Goal: Task Accomplishment & Management: Manage account settings

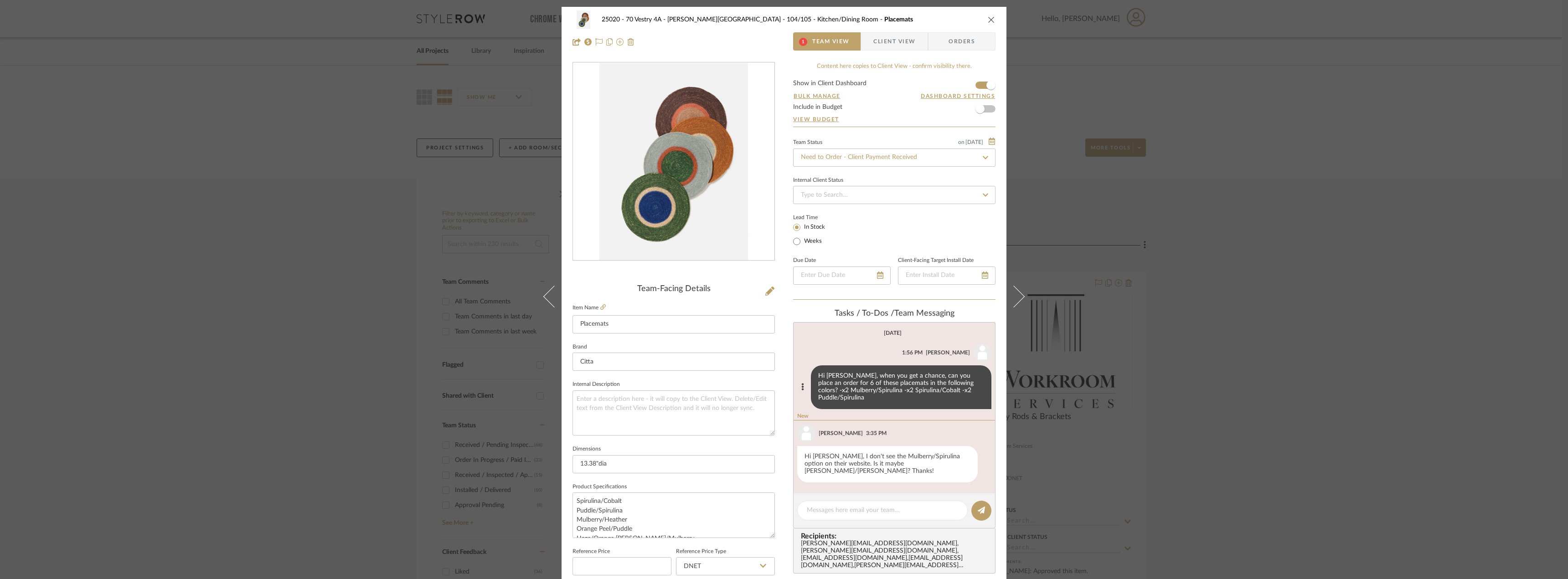
scroll to position [34, 0]
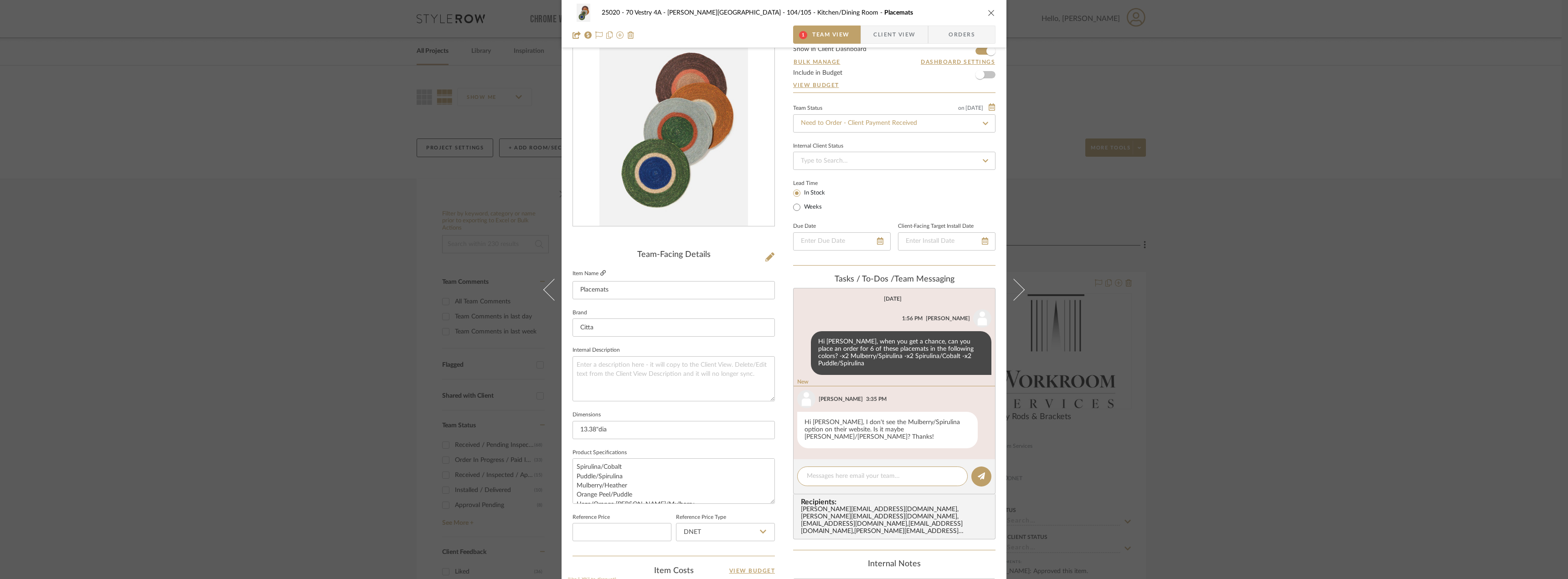
click at [601, 271] on icon at bounding box center [603, 273] width 5 height 5
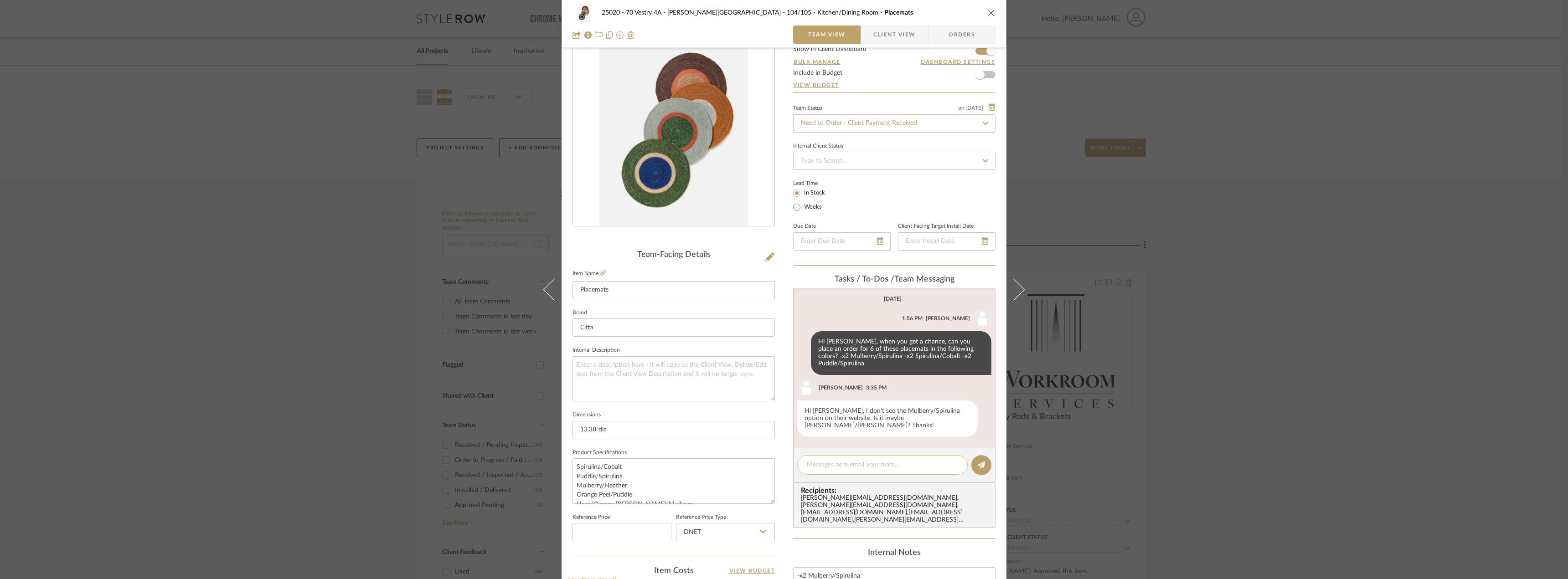
click at [846, 460] on textarea at bounding box center [882, 464] width 151 height 10
type textarea "Sorry! I meant to write Mulberry/Heather"
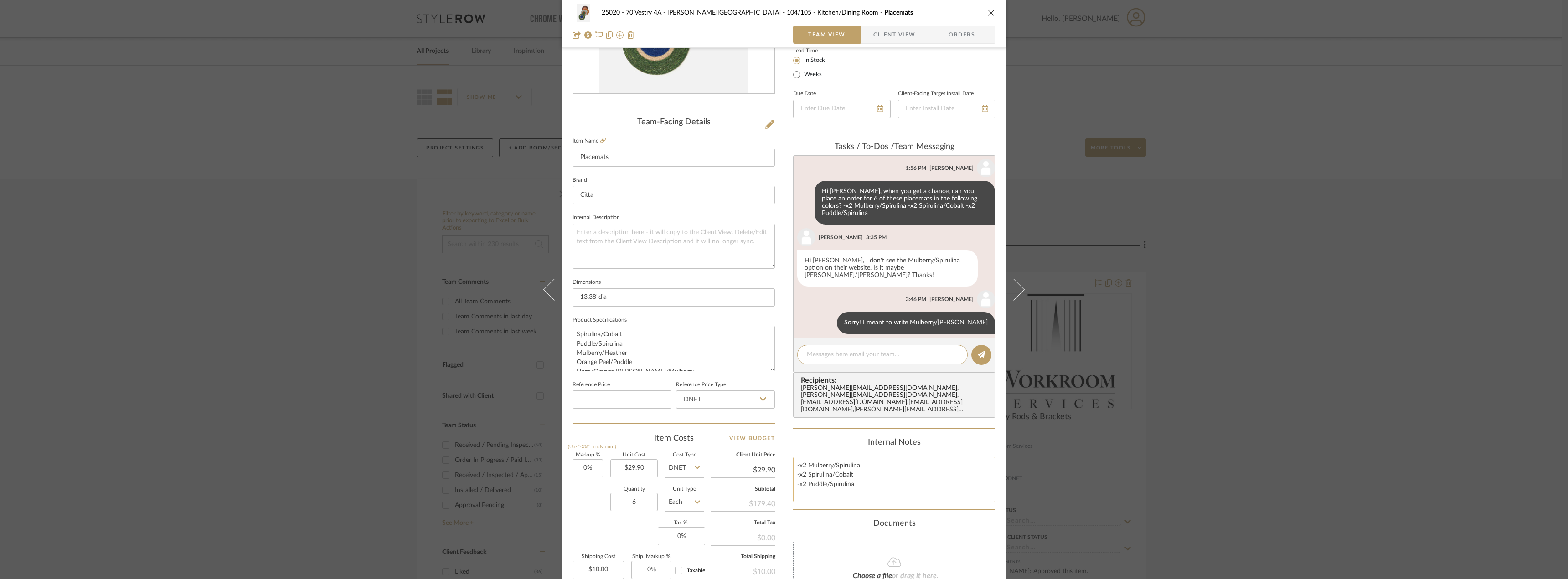
scroll to position [171, 0]
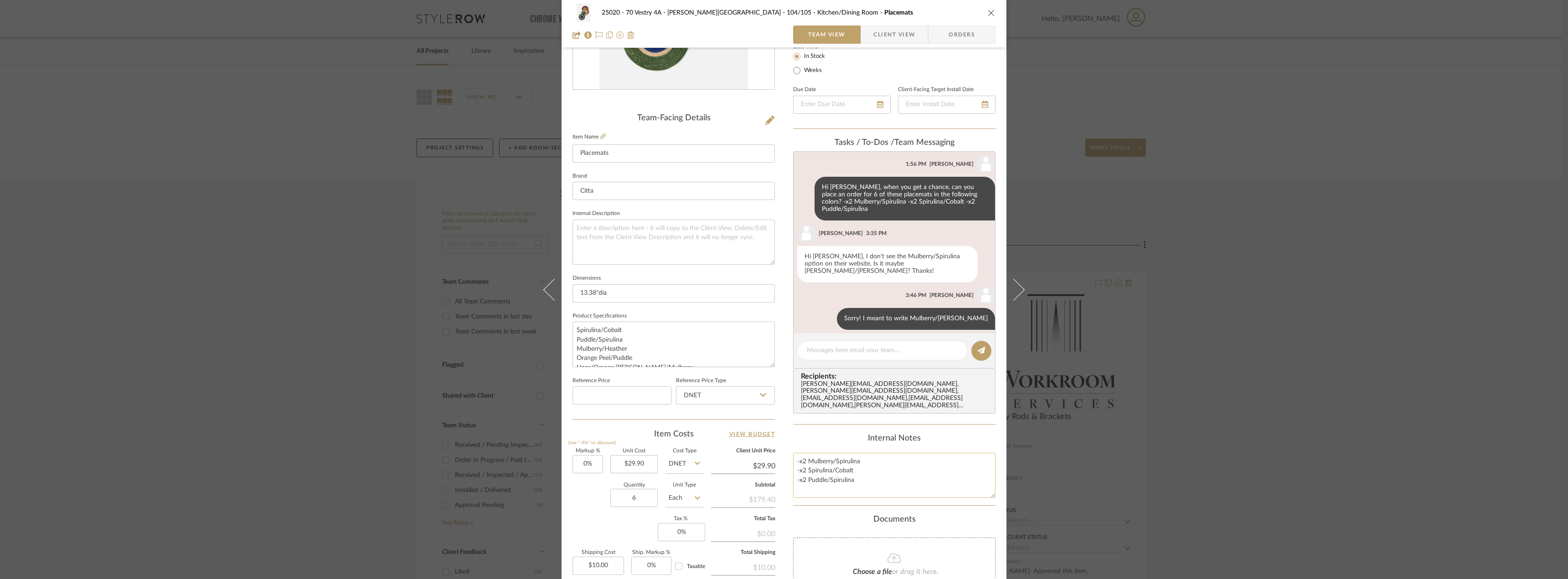
drag, startPoint x: 864, startPoint y: 456, endPoint x: 835, endPoint y: 454, distance: 29.1
click at [835, 454] on textarea "-x2 Mulberry/Spirulina -x2 Spirulina/Cobalt -x2 Puddle/Spirulina" at bounding box center [894, 475] width 202 height 45
type textarea "-x2 Mulberry/Heather -x2 Spirulina/Cobalt -x2 Puddle/Spirulina"
click at [839, 493] on summary-project-notes "Internal Notes -x2 Mulberry/Heather -x2 Spirulina/Cobalt -x2 Puddle/Spirulina" at bounding box center [894, 470] width 202 height 72
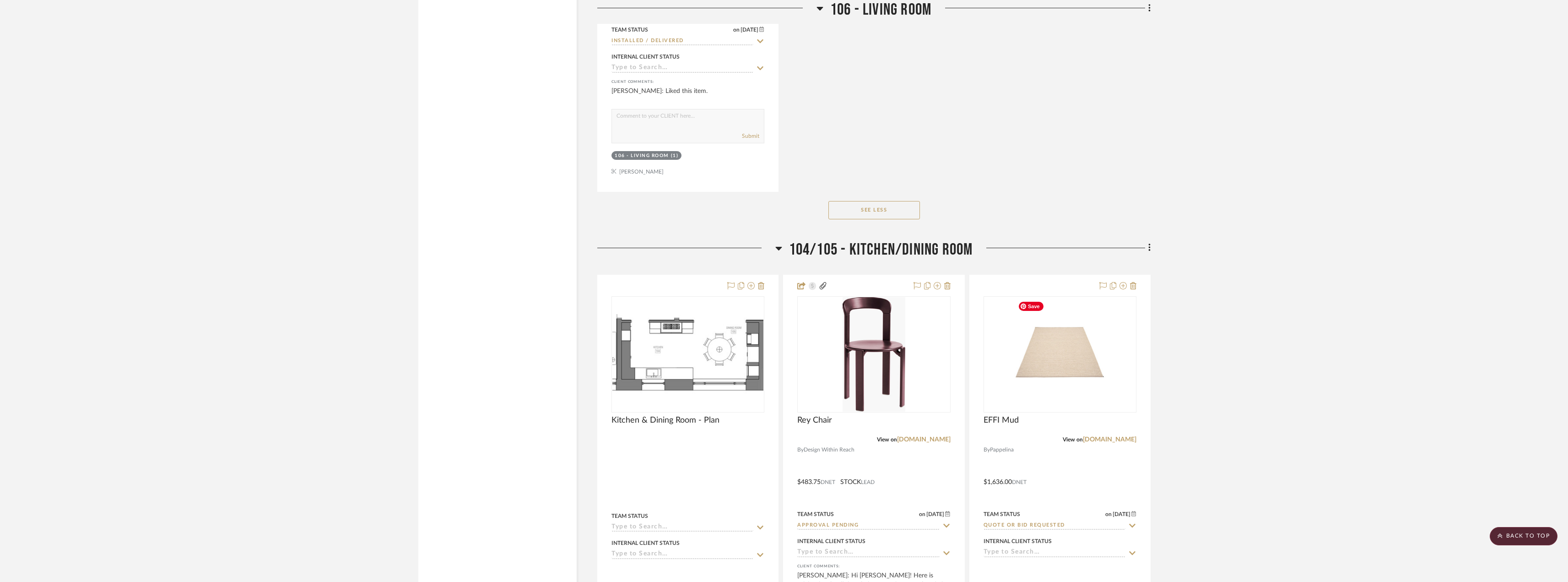
scroll to position [8472, 0]
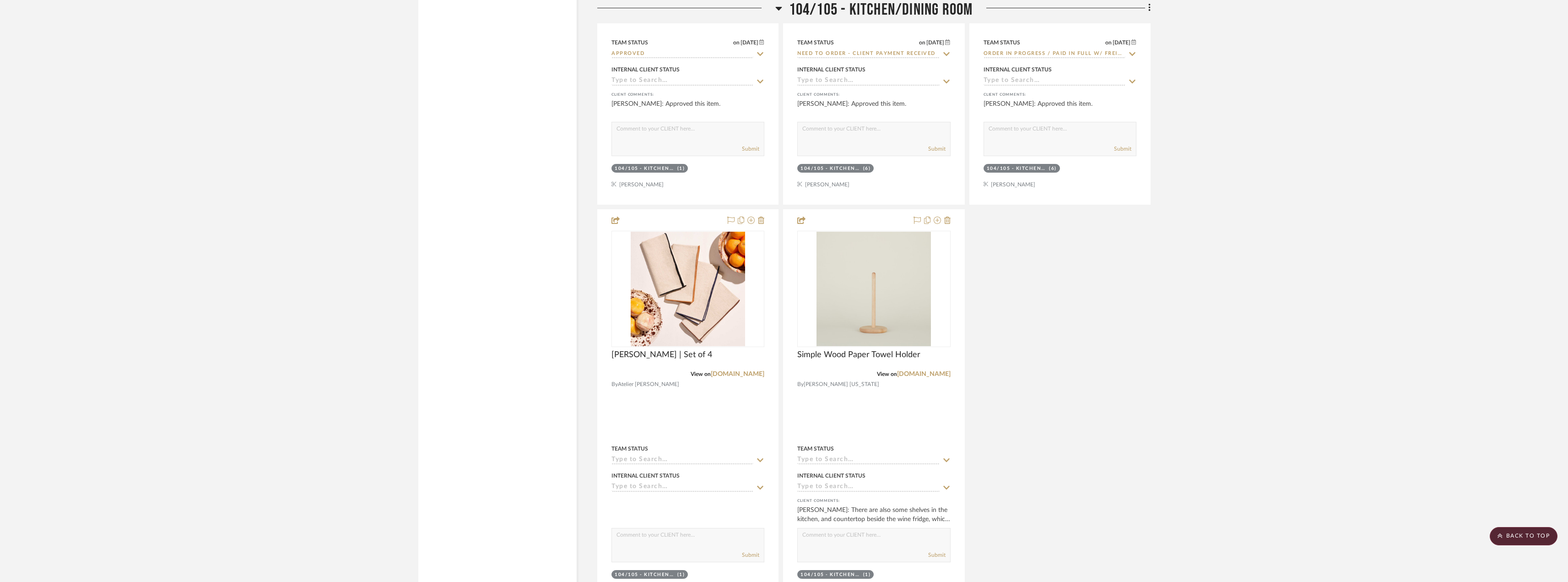
scroll to position [3389, 0]
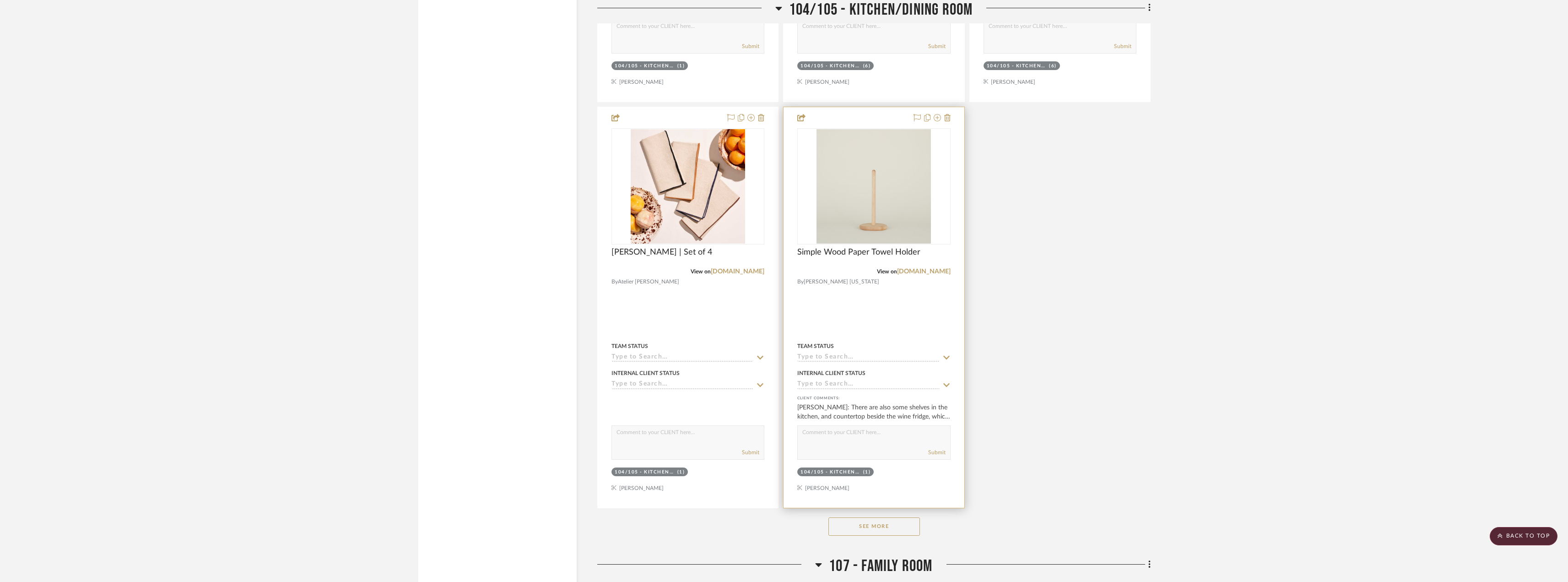
click at [907, 233] on img "0" at bounding box center [873, 186] width 114 height 114
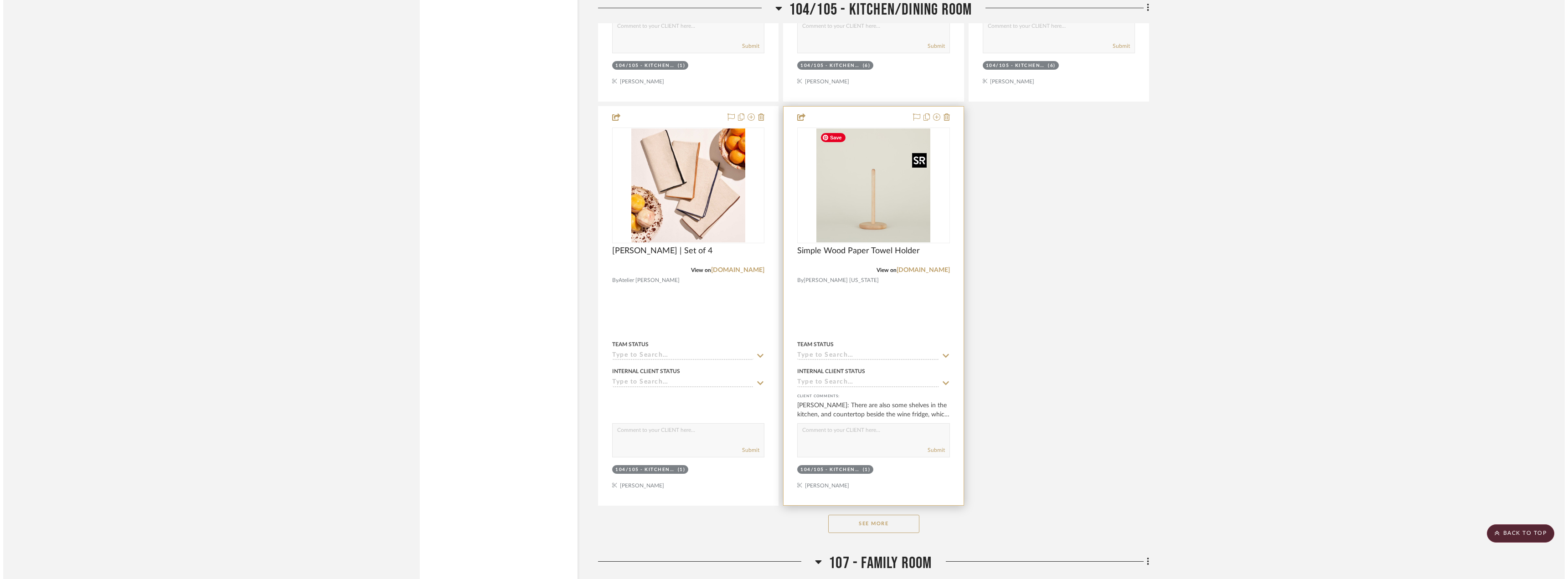
scroll to position [0, 0]
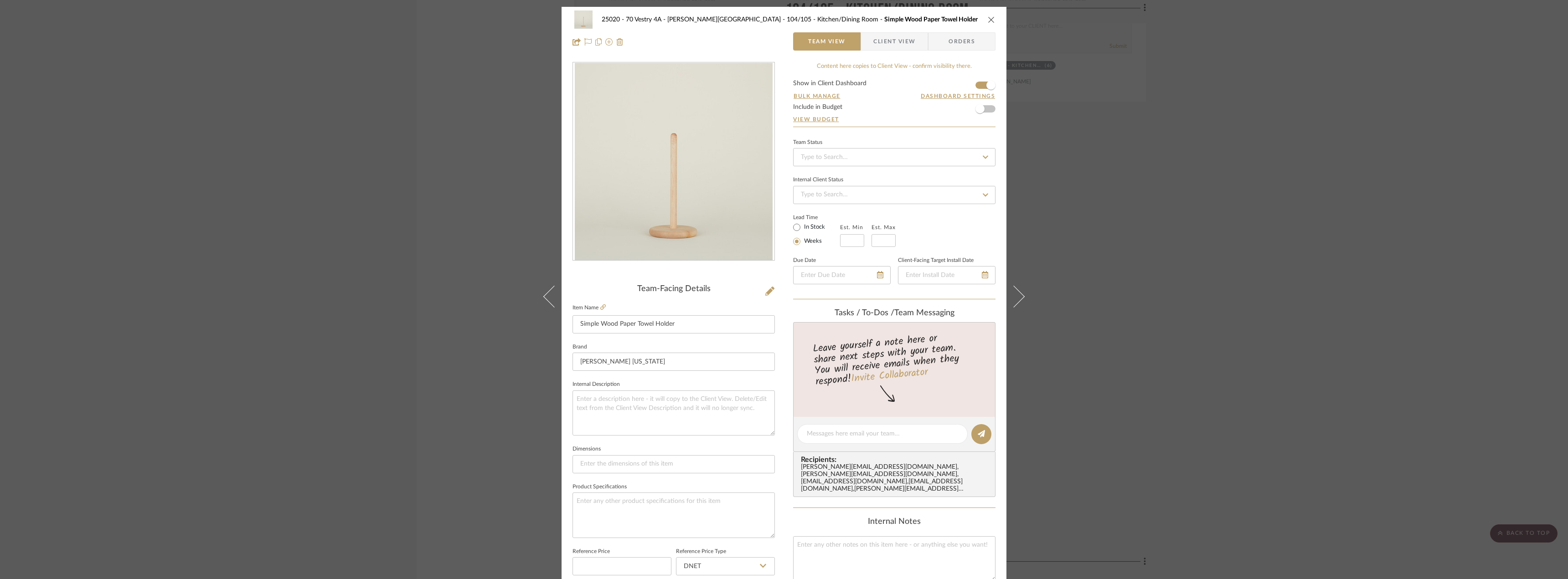
click at [1260, 237] on div "25020 - 70 Vestry 4A - Grant-Stanleigh 104/105 - Kitchen/Dining Room Simple Woo…" at bounding box center [784, 290] width 1568 height 579
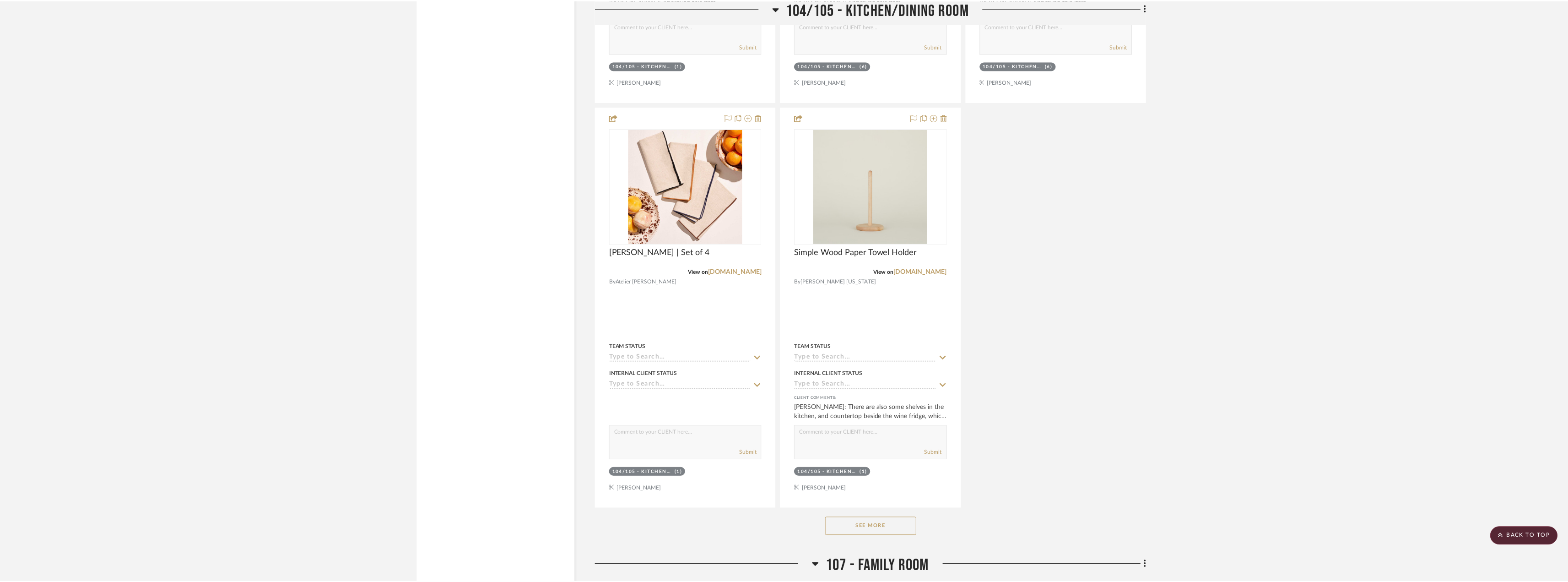
scroll to position [3389, 0]
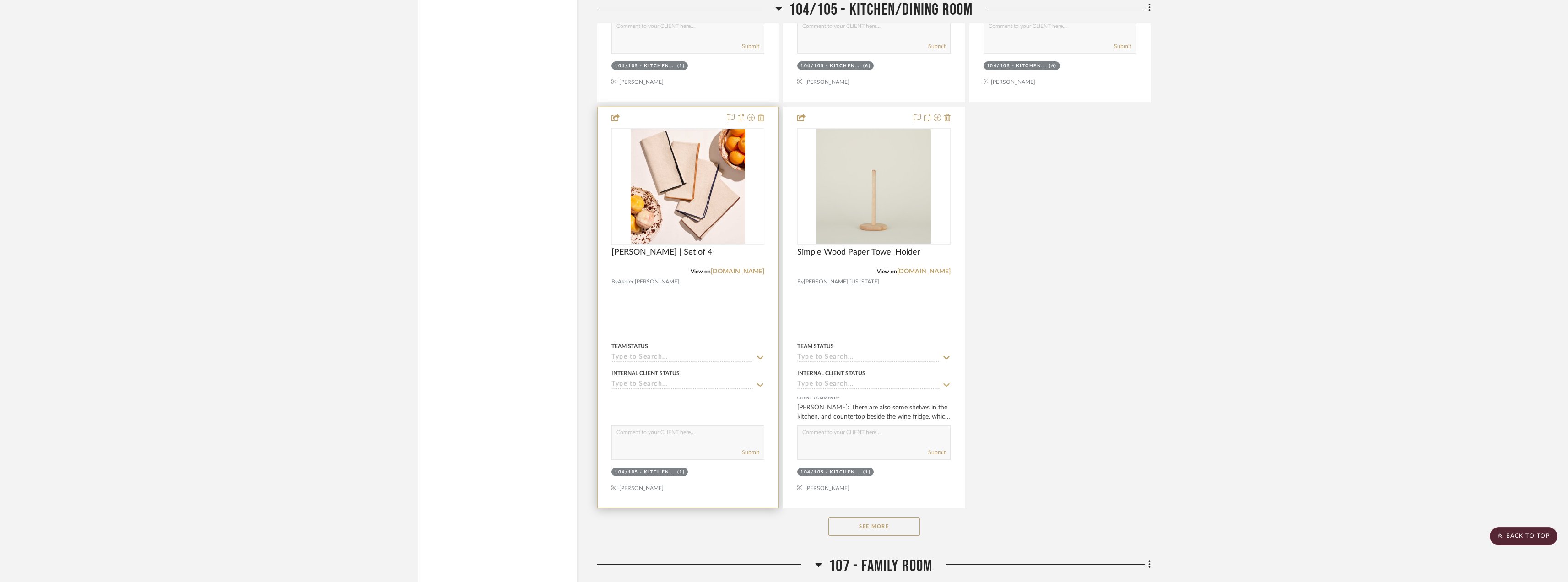
click at [763, 114] on icon at bounding box center [761, 117] width 6 height 7
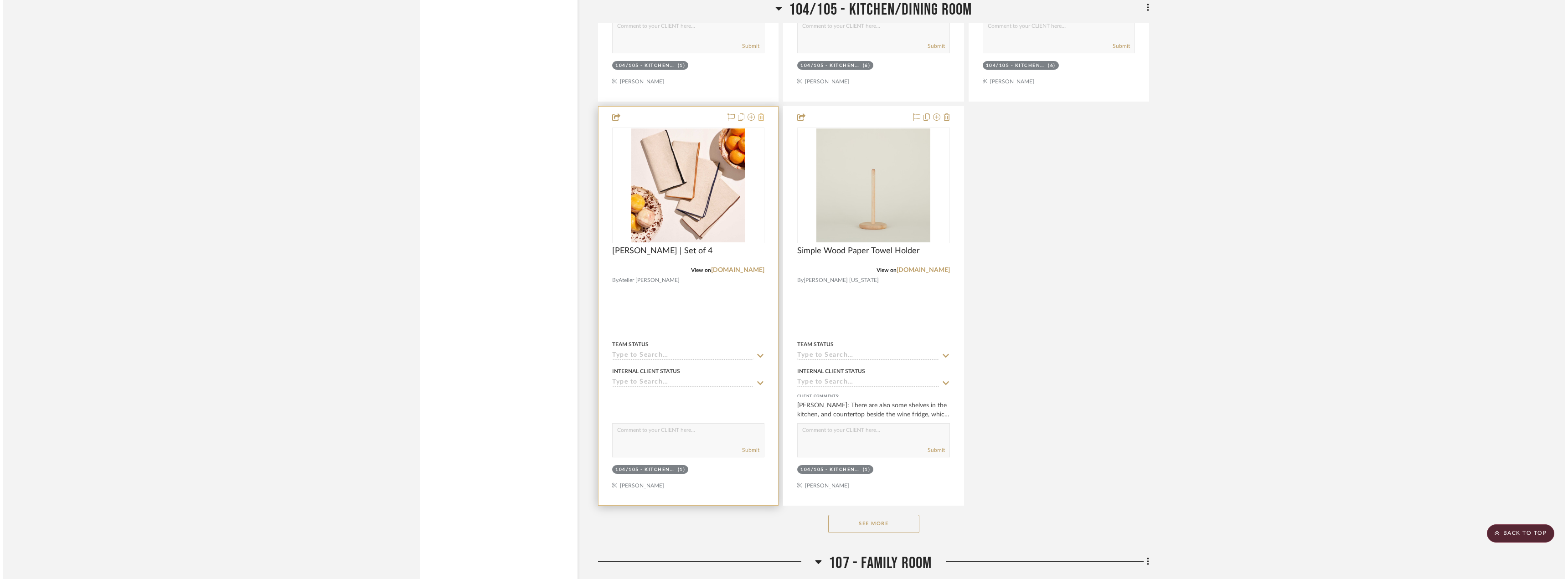
scroll to position [0, 0]
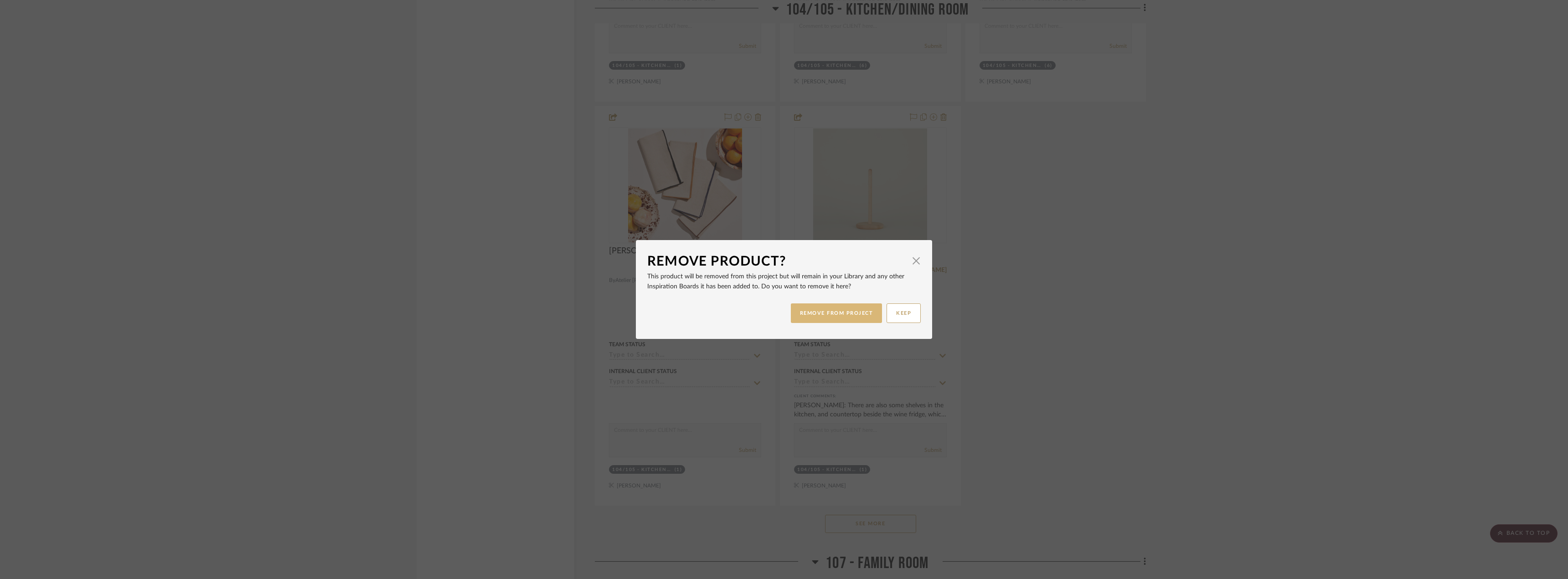
click at [867, 318] on button "REMOVE FROM PROJECT" at bounding box center [837, 313] width 91 height 19
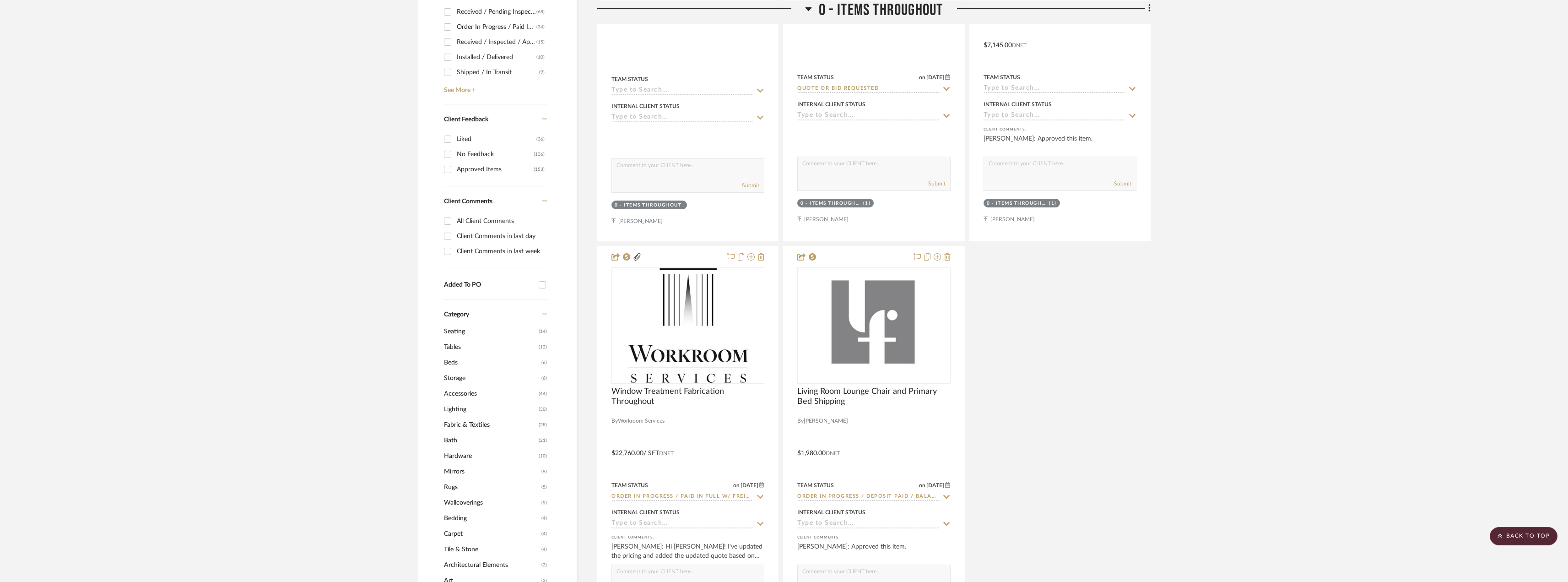
scroll to position [412, 0]
